Goal: Task Accomplishment & Management: Complete application form

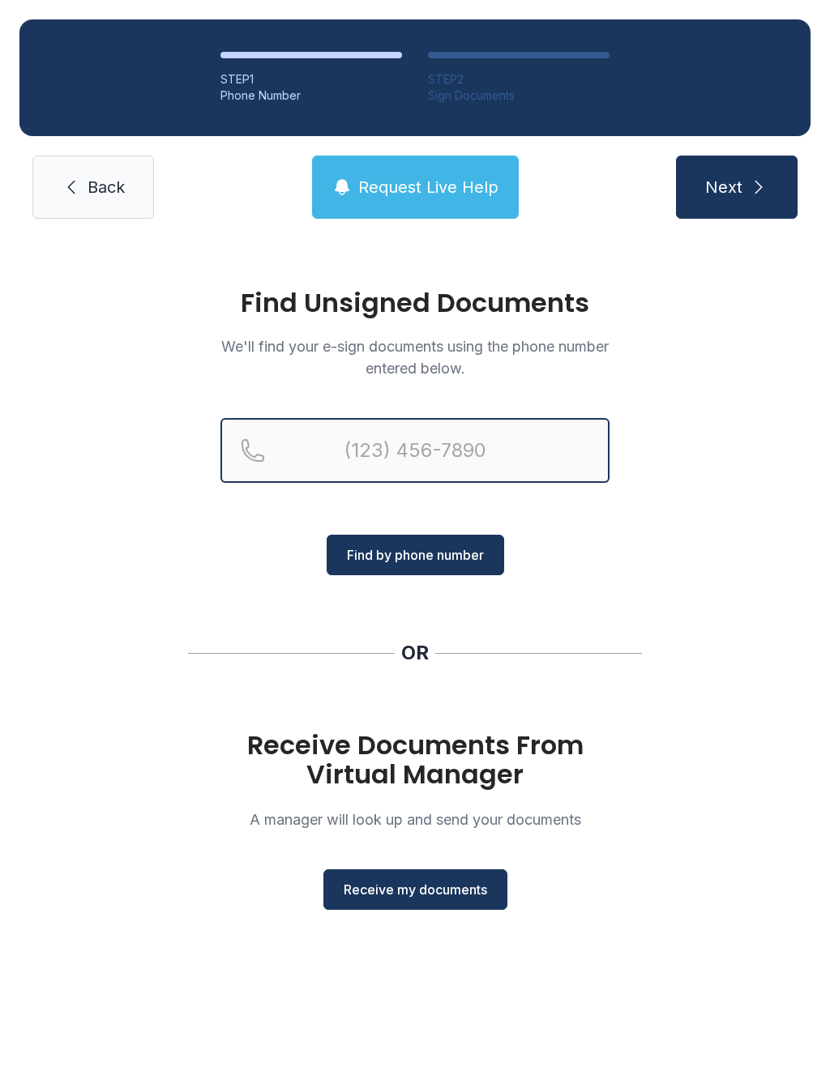
click at [343, 442] on input "Reservation phone number" at bounding box center [414, 450] width 389 height 65
type input "[PHONE_NUMBER]"
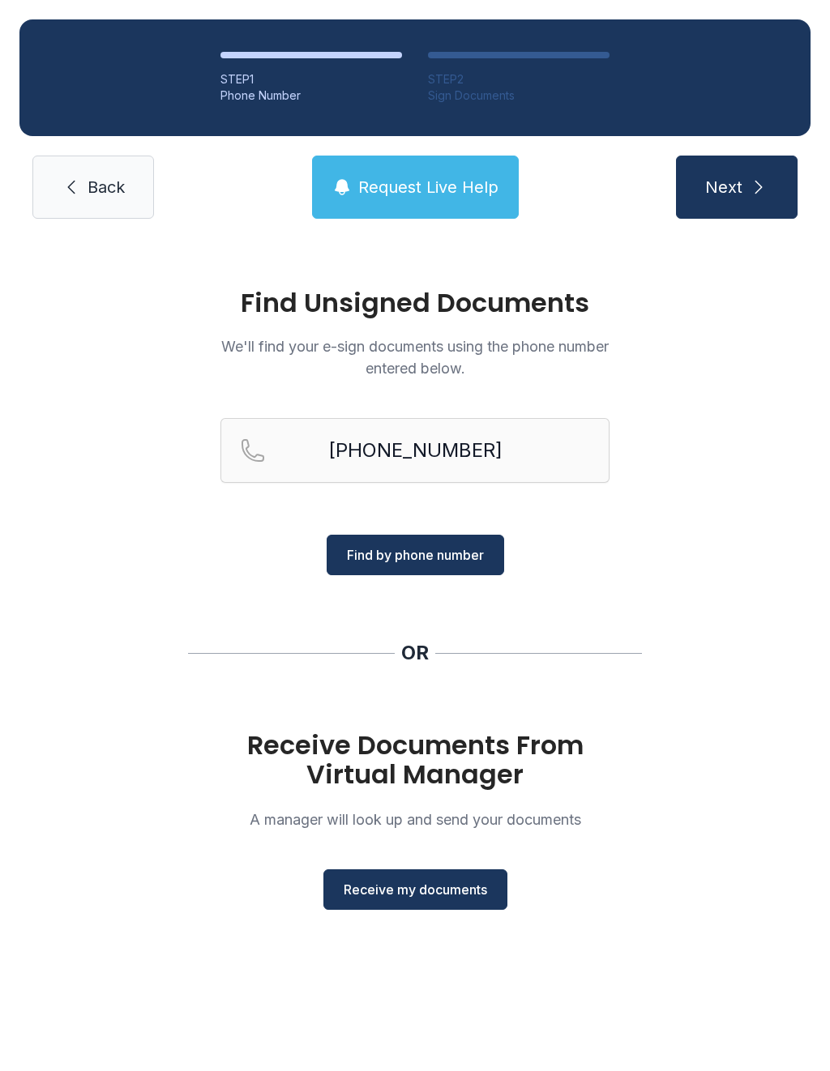
click at [445, 555] on span "Find by phone number" at bounding box center [415, 554] width 137 height 19
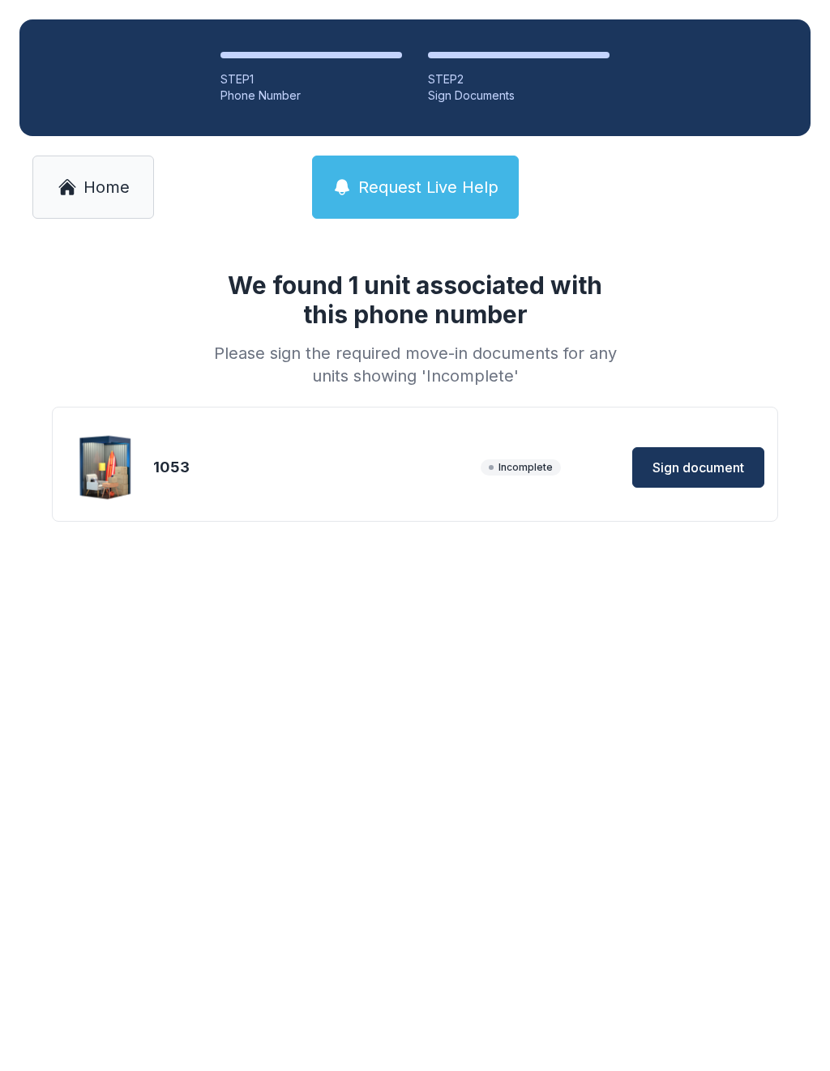
click at [96, 180] on span "Home" at bounding box center [106, 187] width 46 height 23
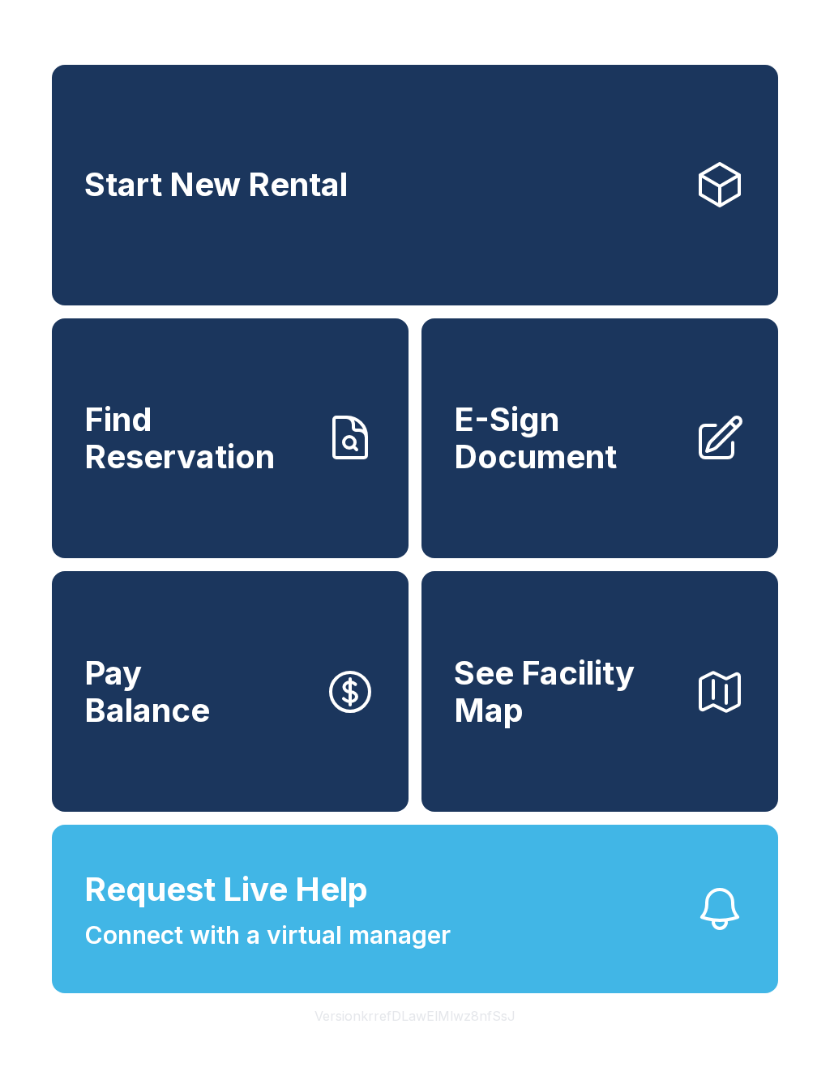
click at [545, 447] on span "E-Sign Document" at bounding box center [567, 438] width 227 height 74
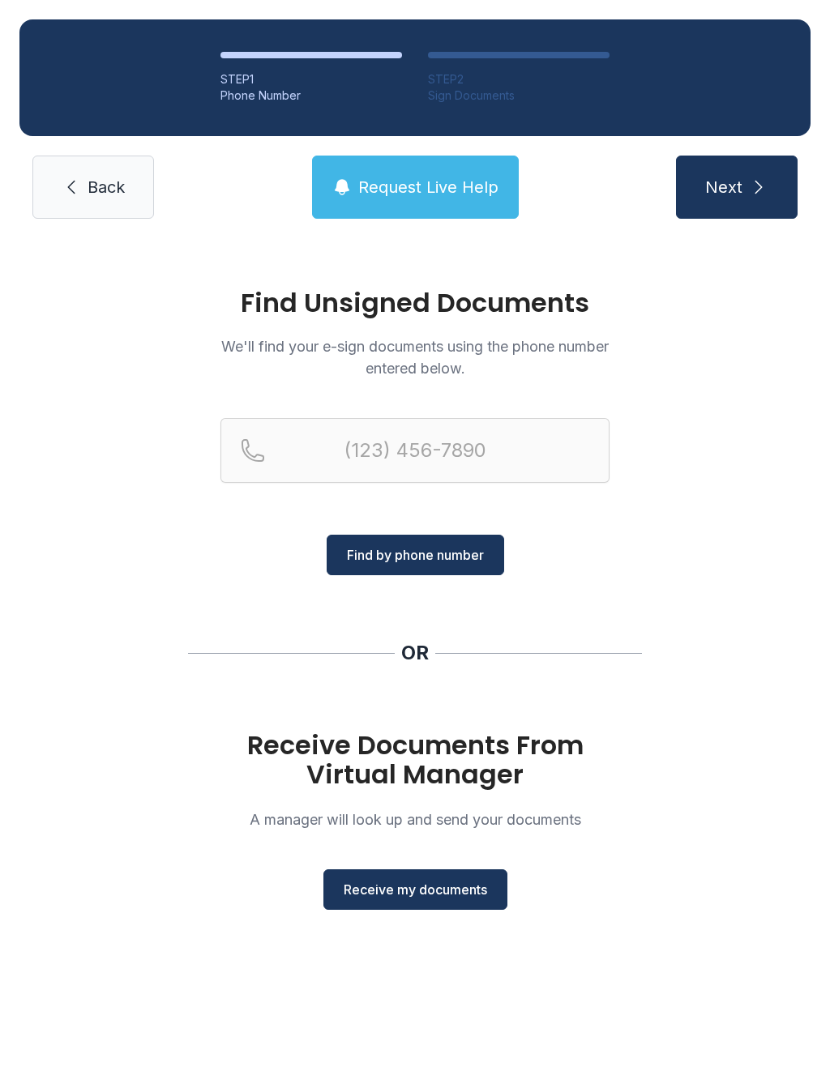
click at [411, 900] on button "Receive my documents" at bounding box center [415, 889] width 184 height 41
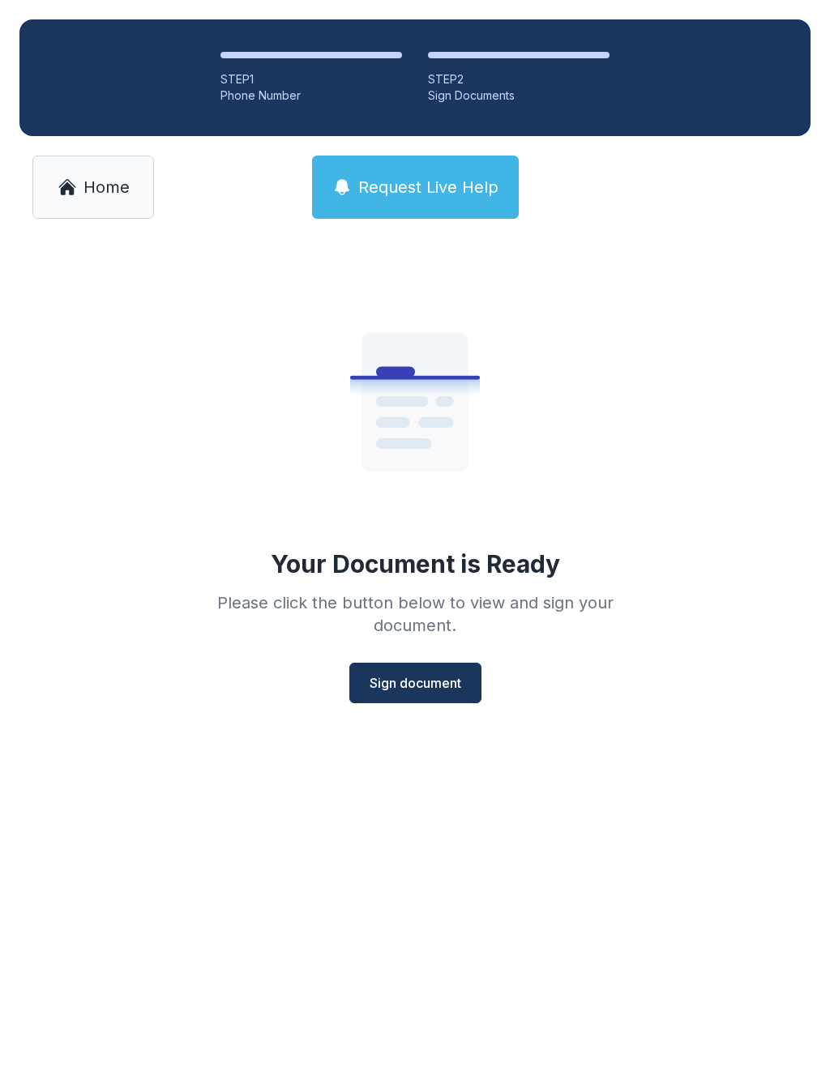
click at [408, 685] on span "Sign document" at bounding box center [415, 682] width 92 height 19
